Goal: Task Accomplishment & Management: Manage account settings

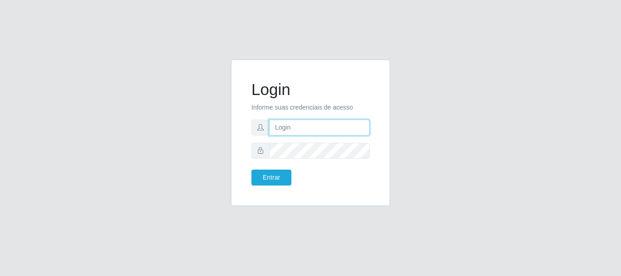
click at [305, 129] on input "text" at bounding box center [319, 128] width 100 height 16
type input "Ubiratan@confglacer"
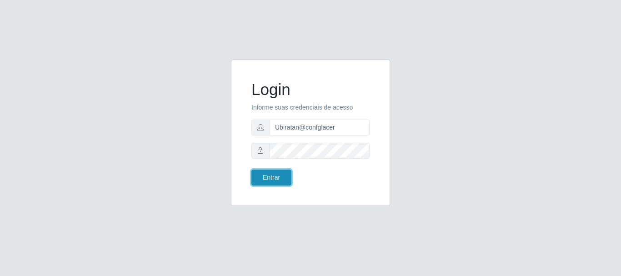
click at [262, 179] on button "Entrar" at bounding box center [271, 177] width 40 height 16
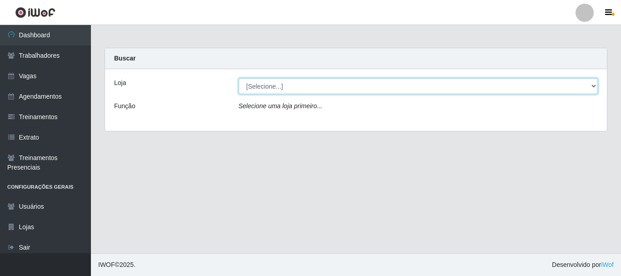
click at [287, 92] on select "[Selecione...] Glace Real Confeitaria" at bounding box center [418, 86] width 359 height 16
select select "445"
click at [239, 78] on select "[Selecione...] Glace Real Confeitaria" at bounding box center [418, 86] width 359 height 16
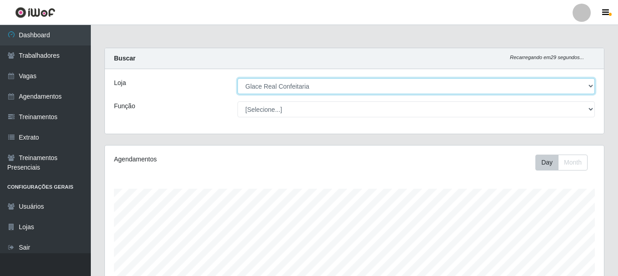
scroll to position [166, 0]
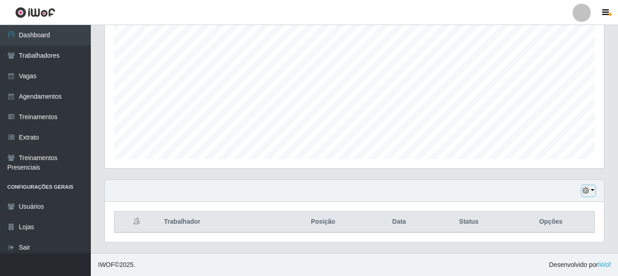
click at [594, 189] on button "button" at bounding box center [589, 190] width 13 height 10
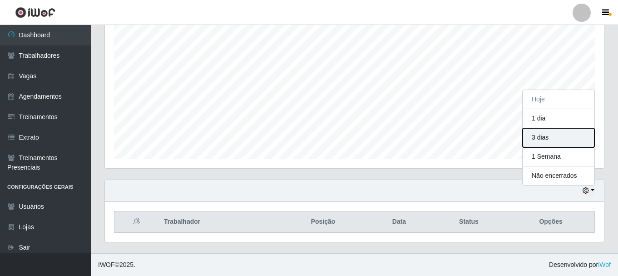
click at [566, 137] on button "3 dias" at bounding box center [559, 137] width 72 height 19
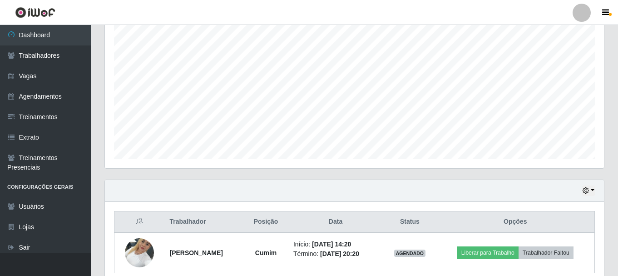
scroll to position [206, 0]
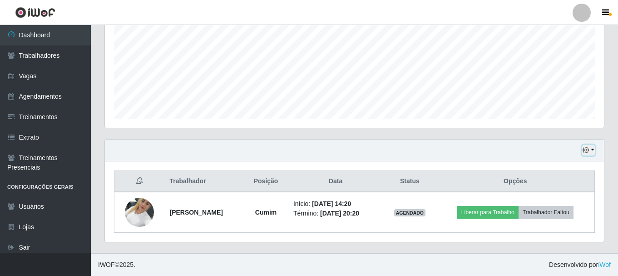
click at [587, 151] on icon "button" at bounding box center [586, 150] width 6 height 6
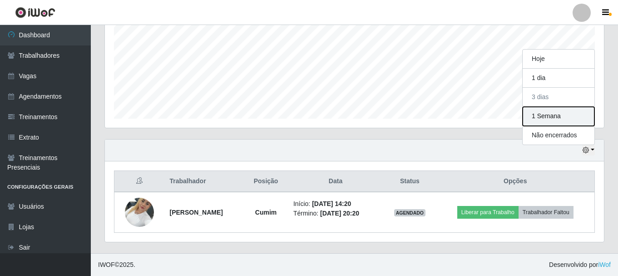
click at [567, 121] on button "1 Semana" at bounding box center [559, 116] width 72 height 19
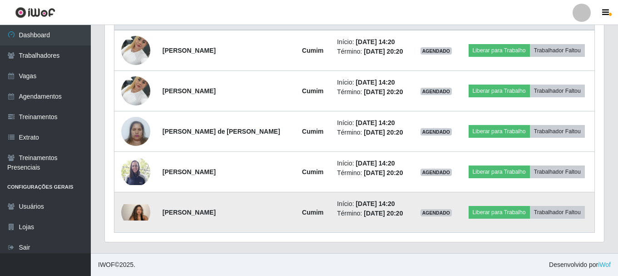
scroll to position [277, 0]
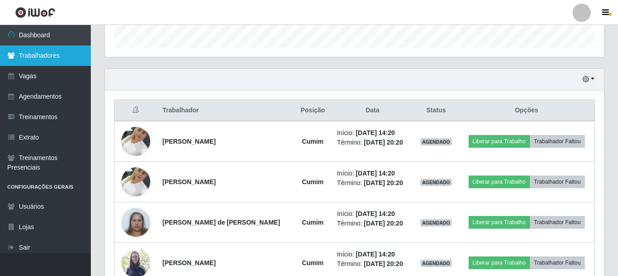
click at [43, 57] on link "Trabalhadores" at bounding box center [45, 55] width 91 height 20
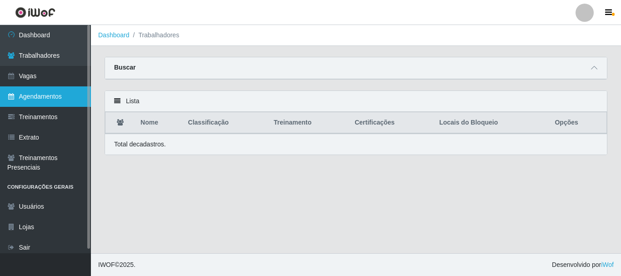
click at [55, 96] on link "Agendamentos" at bounding box center [45, 96] width 91 height 20
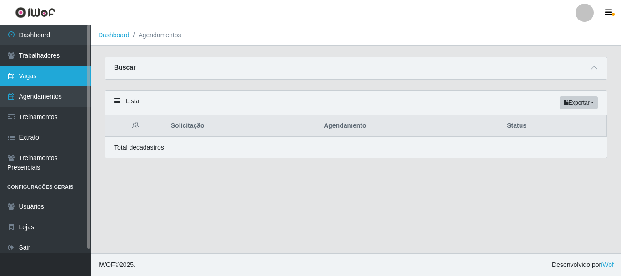
click at [48, 75] on link "Vagas" at bounding box center [45, 76] width 91 height 20
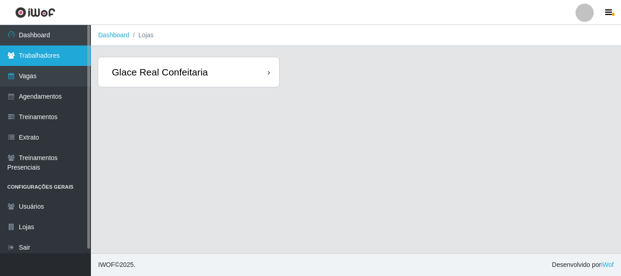
click at [59, 56] on link "Trabalhadores" at bounding box center [45, 55] width 91 height 20
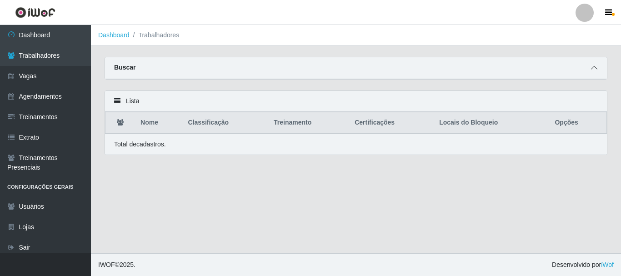
click at [598, 70] on span at bounding box center [593, 68] width 11 height 10
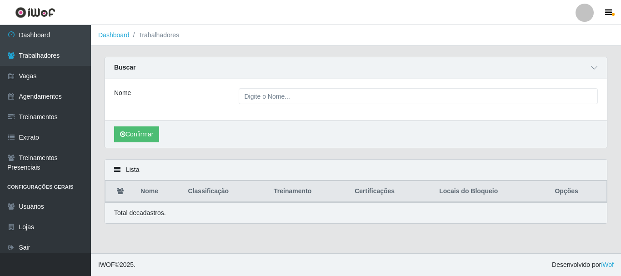
click at [320, 88] on div "Nome" at bounding box center [356, 99] width 502 height 41
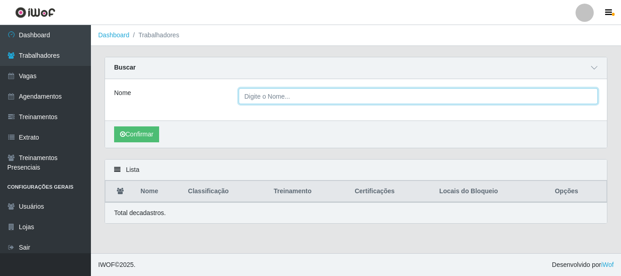
click at [318, 100] on input "Nome" at bounding box center [418, 96] width 359 height 16
type input "gleyc"
click at [114, 126] on button "Confirmar" at bounding box center [136, 134] width 45 height 16
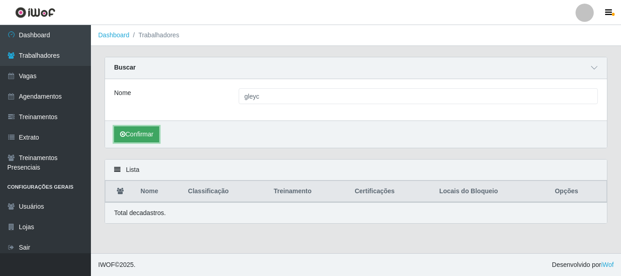
click at [150, 127] on button "Confirmar" at bounding box center [136, 134] width 45 height 16
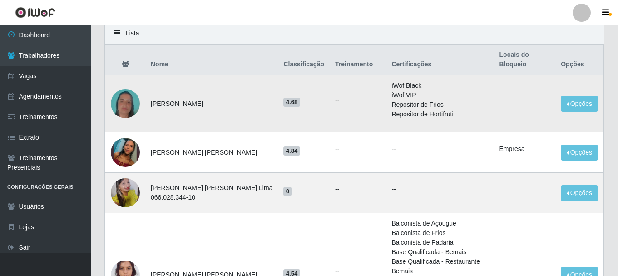
scroll to position [91, 0]
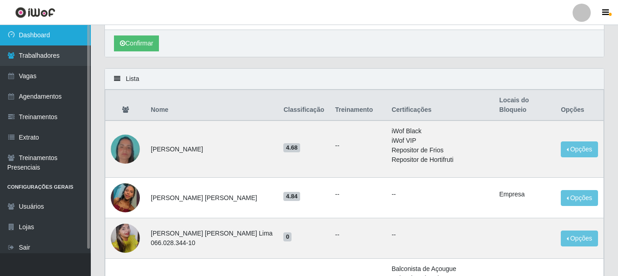
click at [50, 43] on link "Dashboard" at bounding box center [45, 35] width 91 height 20
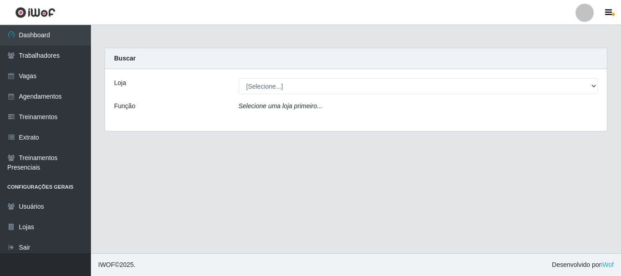
click at [339, 74] on div "Loja [Selecione...] Glace Real Confeitaria Função Selecione [PERSON_NAME] prime…" at bounding box center [356, 100] width 502 height 62
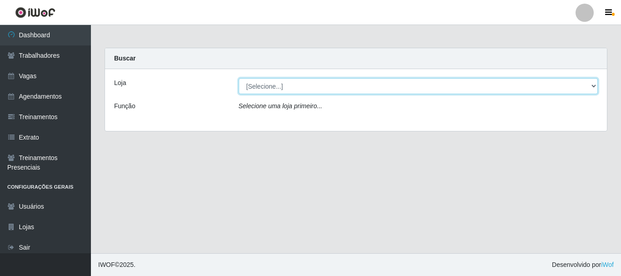
click at [339, 84] on select "[Selecione...] Glace Real Confeitaria" at bounding box center [418, 86] width 359 height 16
select select "445"
click at [239, 78] on select "[Selecione...] Glace Real Confeitaria" at bounding box center [418, 86] width 359 height 16
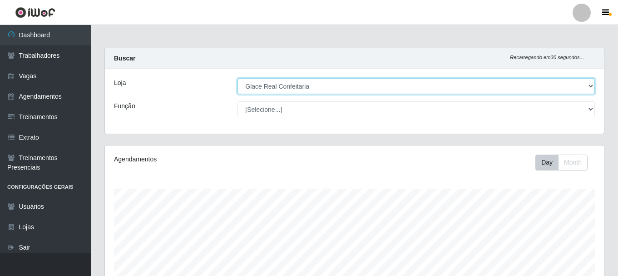
scroll to position [166, 0]
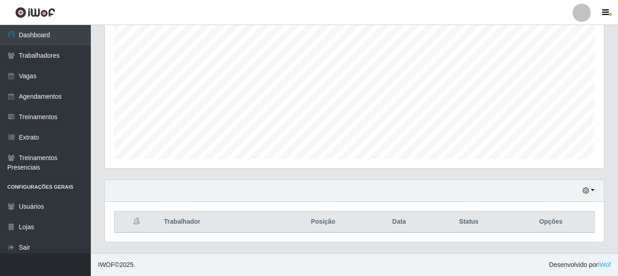
click at [591, 184] on div "Hoje 1 dia 3 dias 1 Semana Não encerrados" at bounding box center [354, 191] width 499 height 22
click at [590, 189] on button "button" at bounding box center [589, 190] width 13 height 10
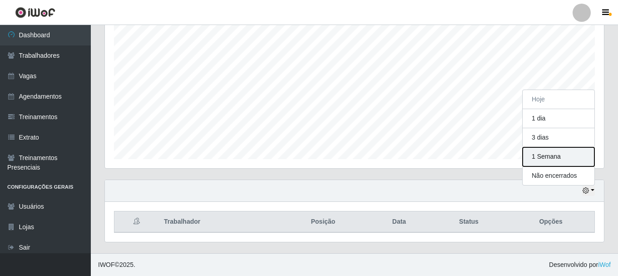
click at [567, 155] on button "1 Semana" at bounding box center [559, 156] width 72 height 19
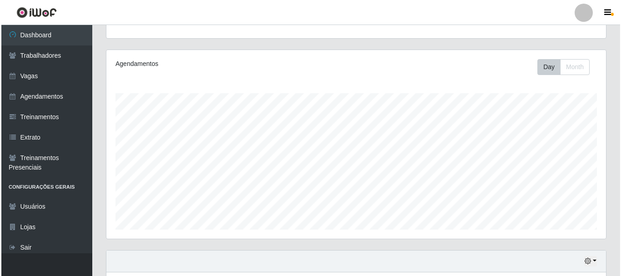
scroll to position [0, 0]
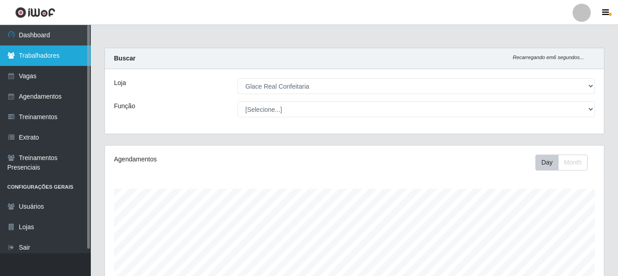
click at [46, 60] on link "Trabalhadores" at bounding box center [45, 55] width 91 height 20
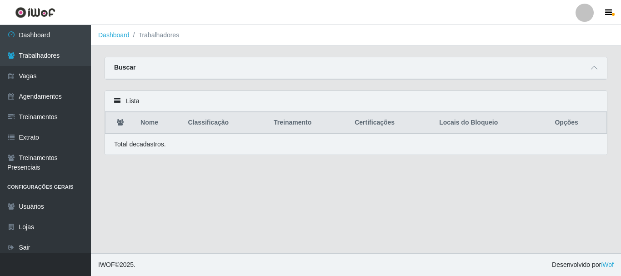
click at [296, 75] on div "Buscar" at bounding box center [356, 68] width 502 height 22
click at [599, 69] on span at bounding box center [593, 68] width 11 height 10
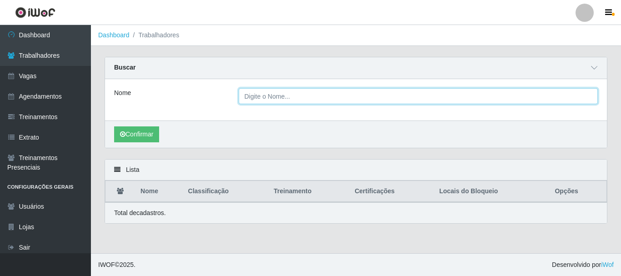
click at [293, 96] on input "Nome" at bounding box center [418, 96] width 359 height 16
type input "gleicy"
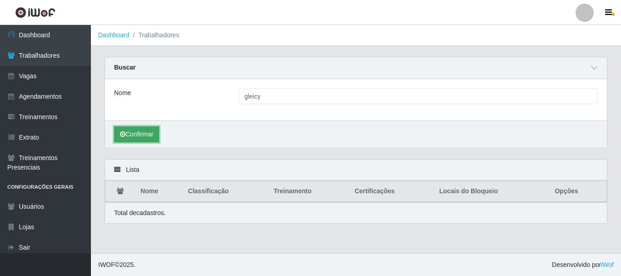
click at [120, 135] on icon "submit" at bounding box center [122, 134] width 5 height 6
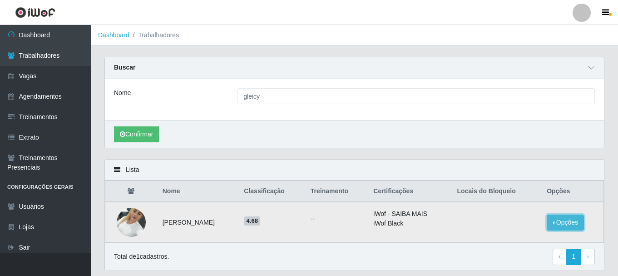
click at [573, 226] on button "Opções" at bounding box center [565, 222] width 37 height 16
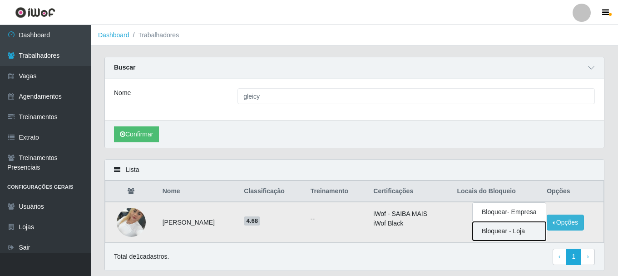
click at [507, 230] on button "Bloquear - Loja" at bounding box center [509, 231] width 73 height 19
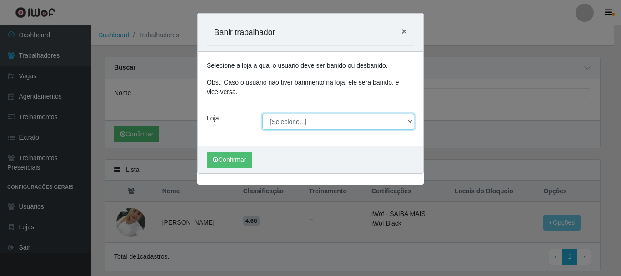
click at [291, 123] on select "[Selecione...] Glace Real Confeitaria" at bounding box center [338, 122] width 152 height 16
select select "445"
click at [262, 114] on select "[Selecione...] Glace Real Confeitaria" at bounding box center [338, 122] width 152 height 16
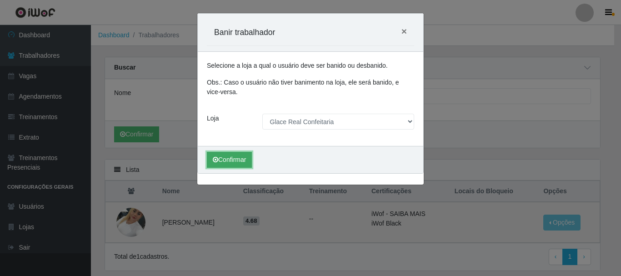
click at [239, 159] on button "Confirmar" at bounding box center [229, 160] width 45 height 16
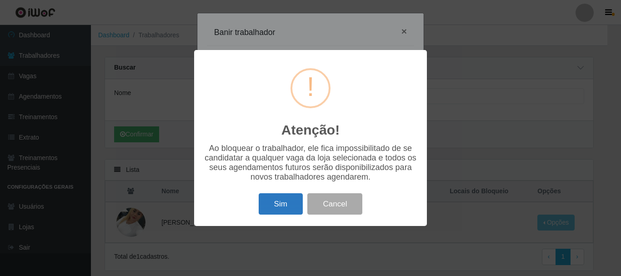
click at [282, 208] on button "Sim" at bounding box center [281, 203] width 44 height 21
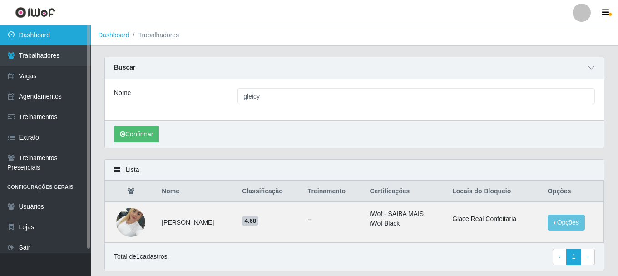
click at [42, 37] on link "Dashboard" at bounding box center [45, 35] width 91 height 20
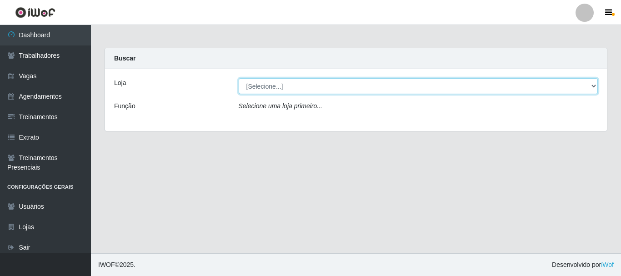
click at [384, 80] on select "[Selecione...] Glace Real Confeitaria" at bounding box center [418, 86] width 359 height 16
select select "445"
click at [239, 78] on select "[Selecione...] Glace Real Confeitaria" at bounding box center [418, 86] width 359 height 16
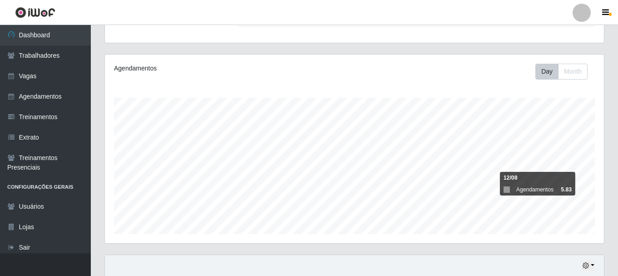
scroll to position [166, 0]
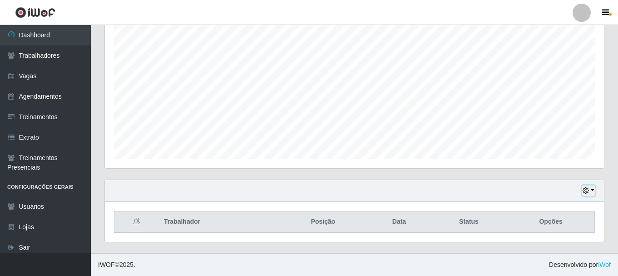
click at [589, 193] on icon "button" at bounding box center [586, 190] width 6 height 6
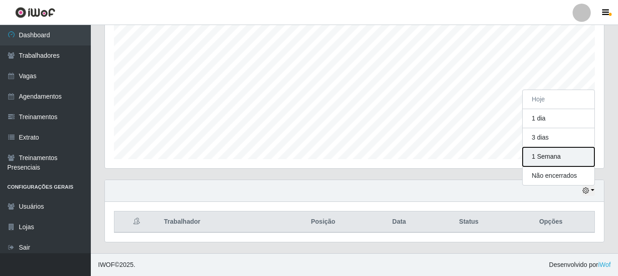
click at [554, 152] on button "1 Semana" at bounding box center [559, 156] width 72 height 19
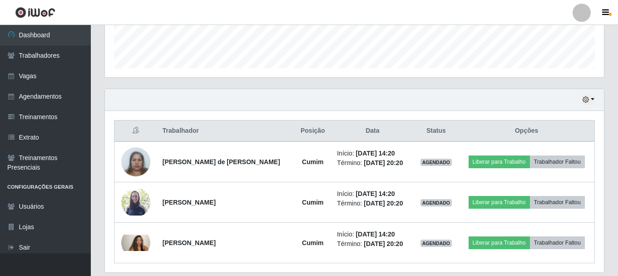
scroll to position [287, 0]
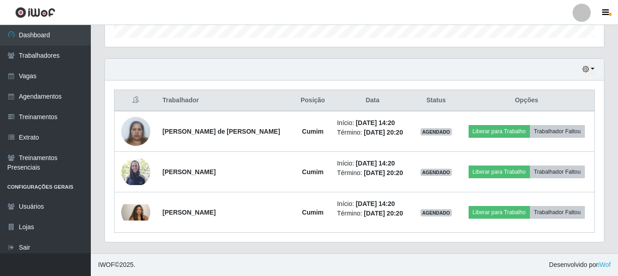
click at [254, 15] on header "Perfil Alterar Senha Sair" at bounding box center [309, 12] width 618 height 25
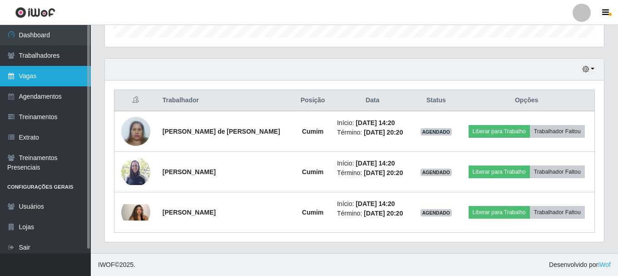
click at [48, 80] on link "Vagas" at bounding box center [45, 76] width 91 height 20
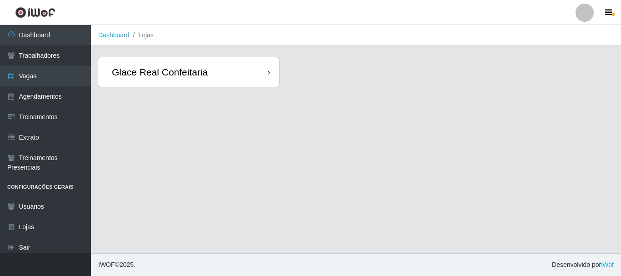
click at [135, 72] on div "Glace Real Confeitaria" at bounding box center [160, 71] width 96 height 11
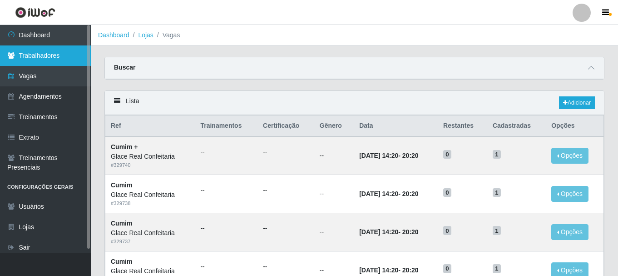
click at [62, 58] on link "Trabalhadores" at bounding box center [45, 55] width 91 height 20
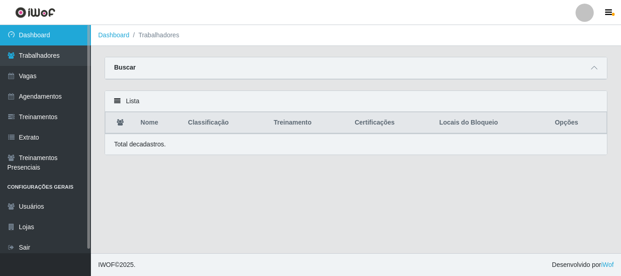
click at [59, 35] on link "Dashboard" at bounding box center [45, 35] width 91 height 20
